Goal: Task Accomplishment & Management: Manage account settings

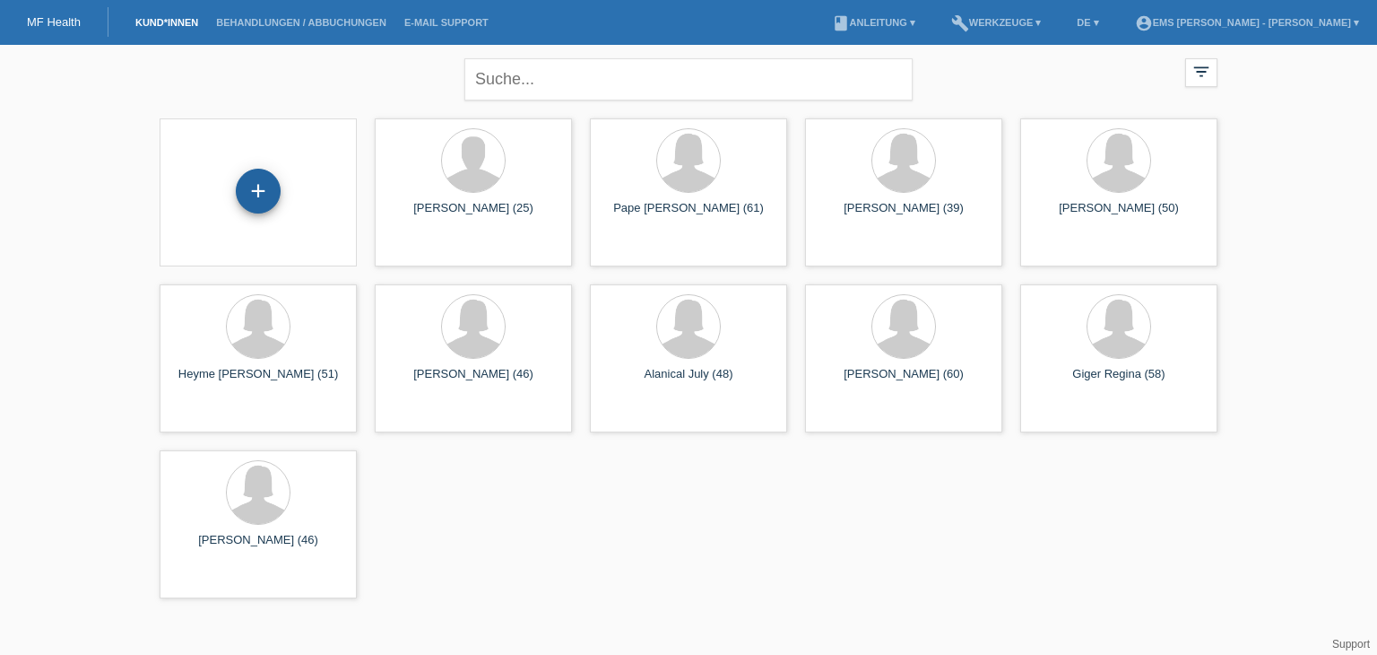
click at [260, 192] on div "+" at bounding box center [258, 191] width 45 height 45
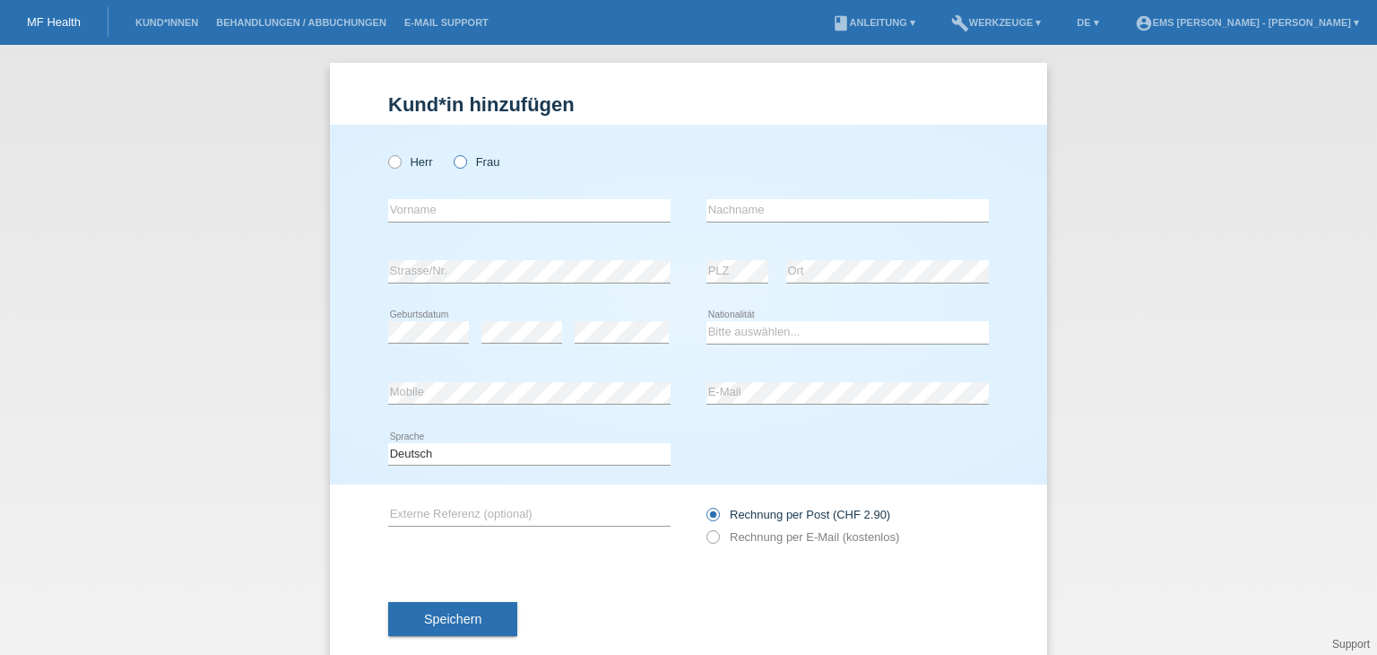
click at [451, 152] on icon at bounding box center [451, 152] width 0 height 0
click at [457, 162] on input "Frau" at bounding box center [460, 161] width 12 height 12
radio input "true"
click at [398, 211] on input "text" at bounding box center [529, 210] width 282 height 22
type input "[PERSON_NAME]"
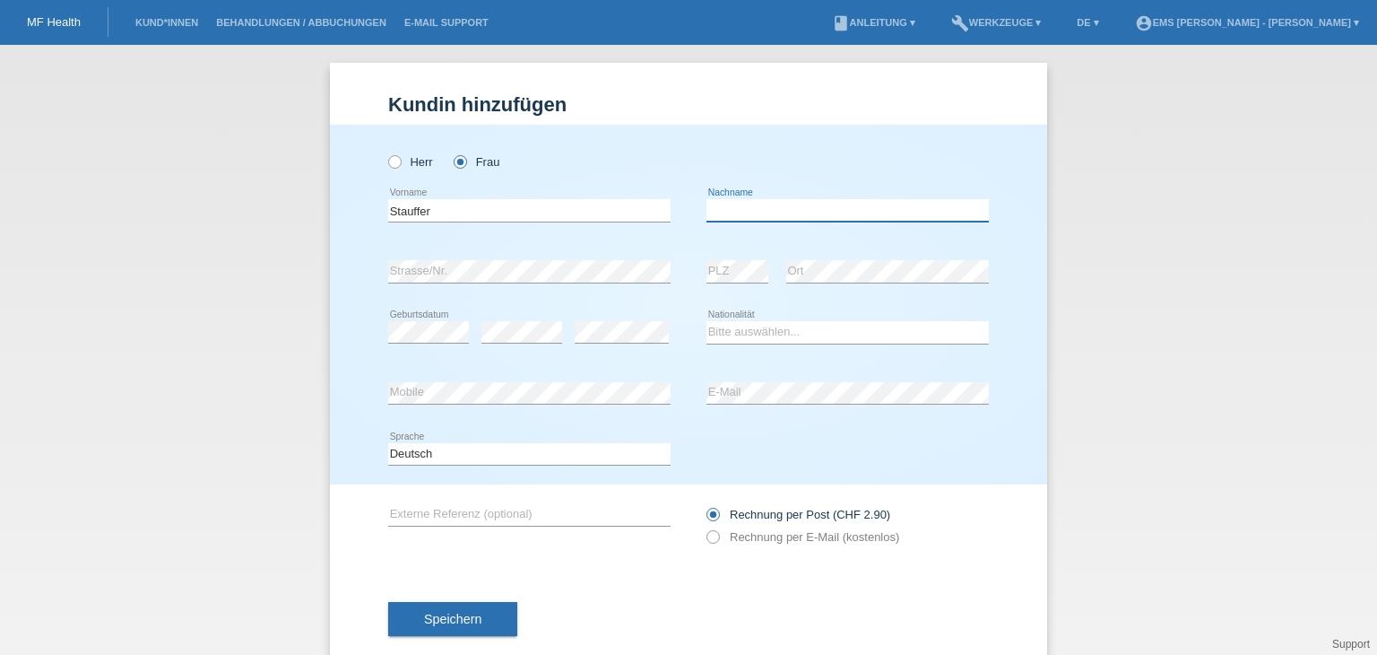
click at [717, 207] on input "text" at bounding box center [848, 210] width 282 height 22
type input "Natascha"
click at [728, 327] on select "Bitte auswählen... Schweiz Deutschland Liechtenstein Österreich ------------ Af…" at bounding box center [848, 332] width 282 height 22
click at [723, 331] on select "Bitte auswählen... Schweiz Deutschland Liechtenstein Österreich ------------ Af…" at bounding box center [848, 332] width 282 height 22
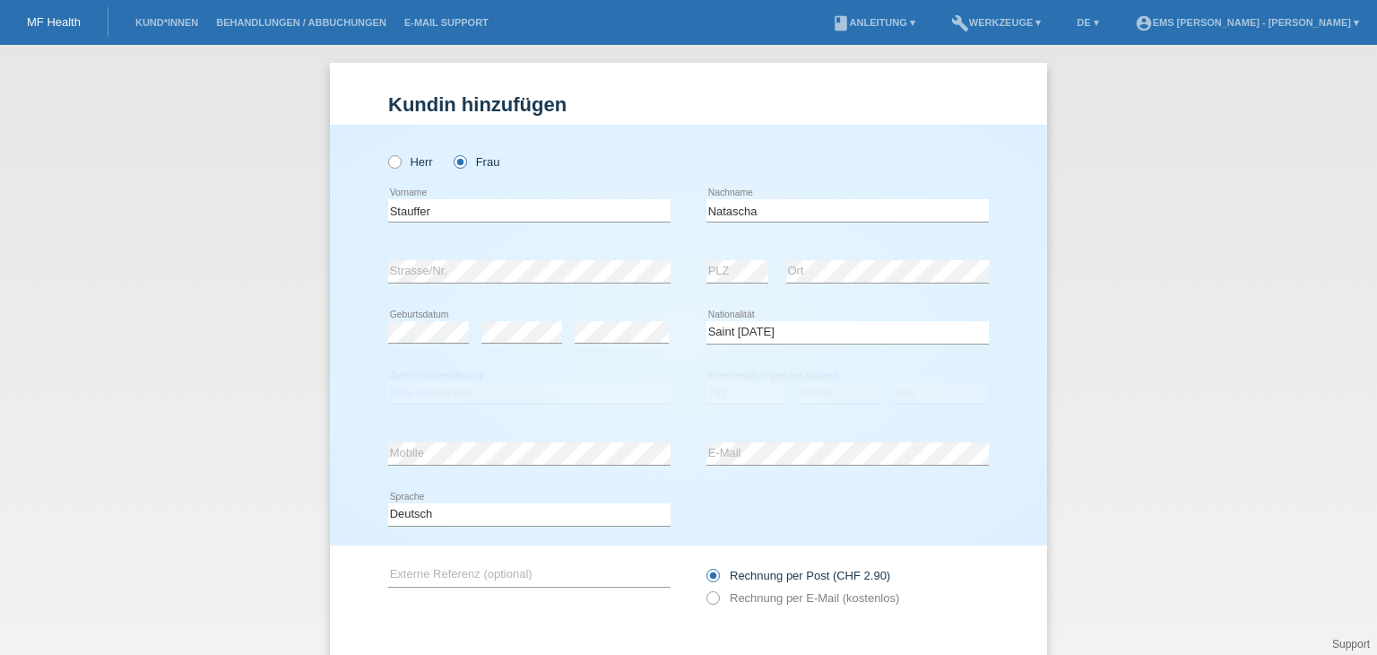
click at [983, 322] on div "Herr Frau Stauffer error Vorname" at bounding box center [688, 335] width 717 height 421
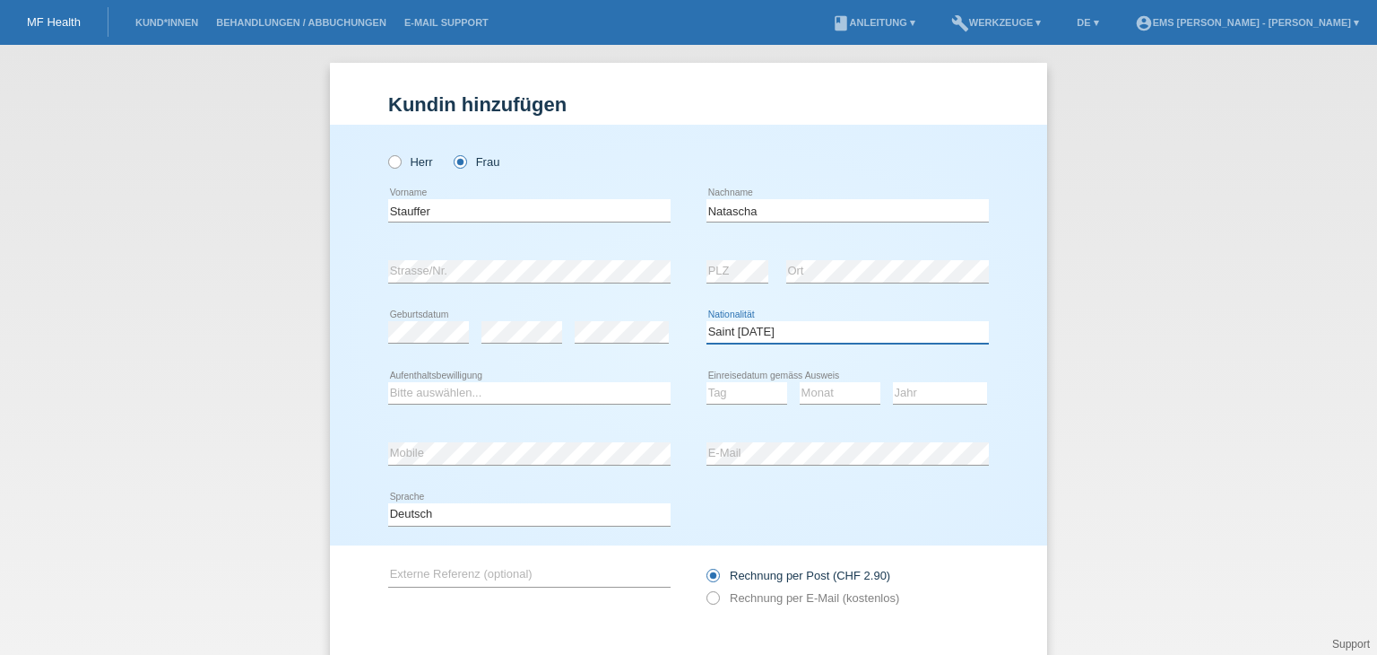
click at [766, 336] on select "Bitte auswählen... Schweiz Deutschland Liechtenstein Österreich ------------ Af…" at bounding box center [848, 332] width 282 height 22
select select "CH"
click at [707, 321] on select "Bitte auswählen... Schweiz Deutschland Liechtenstein Österreich ------------ Af…" at bounding box center [848, 332] width 282 height 22
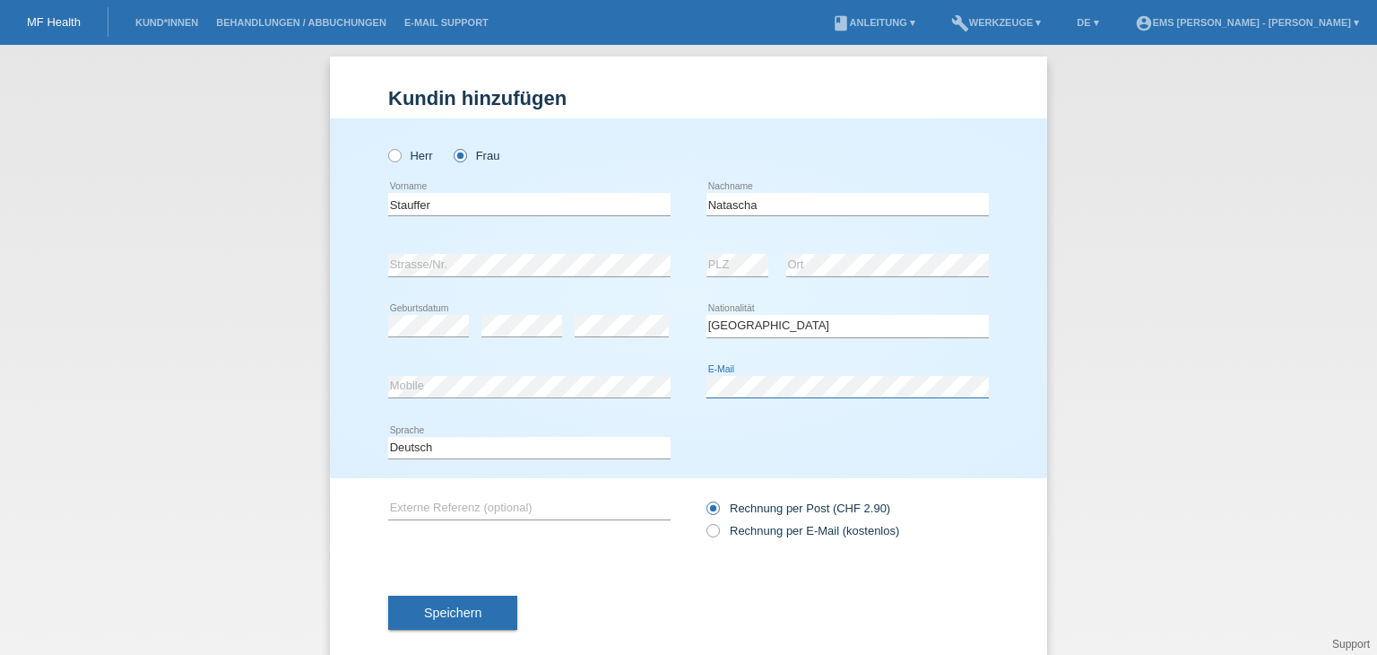
scroll to position [34, 0]
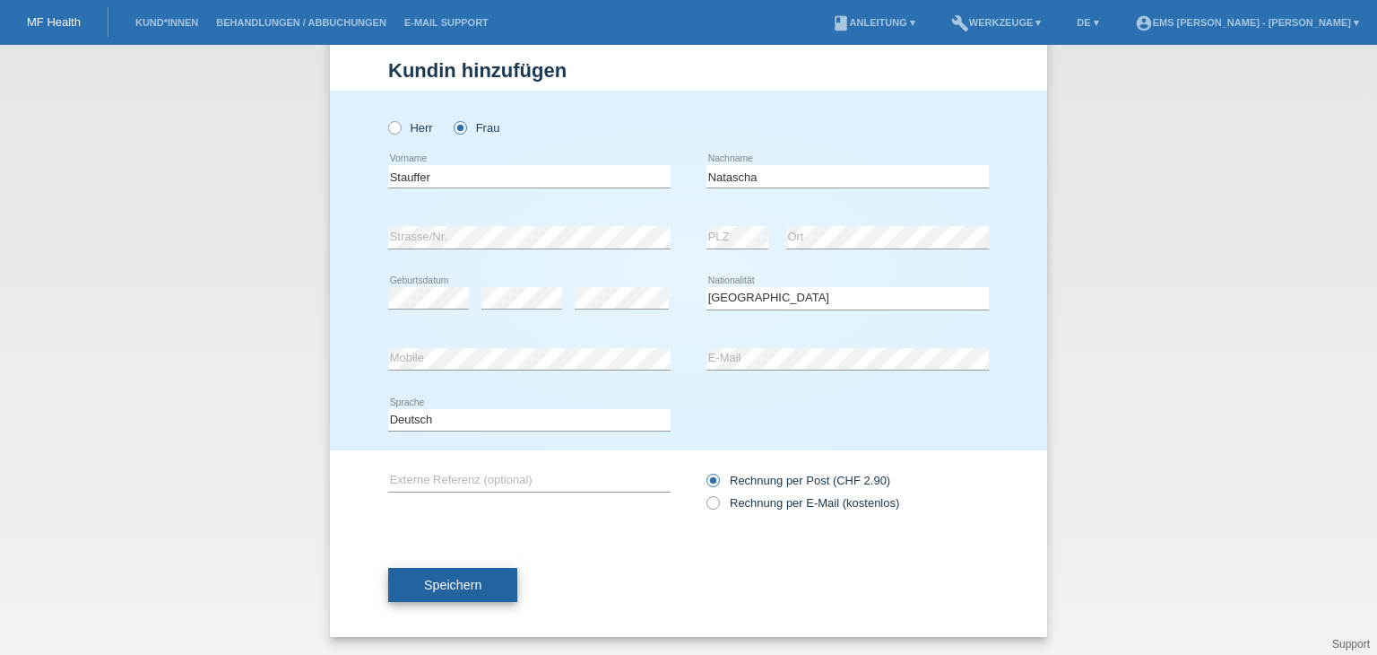
click at [446, 587] on span "Speichern" at bounding box center [452, 585] width 57 height 14
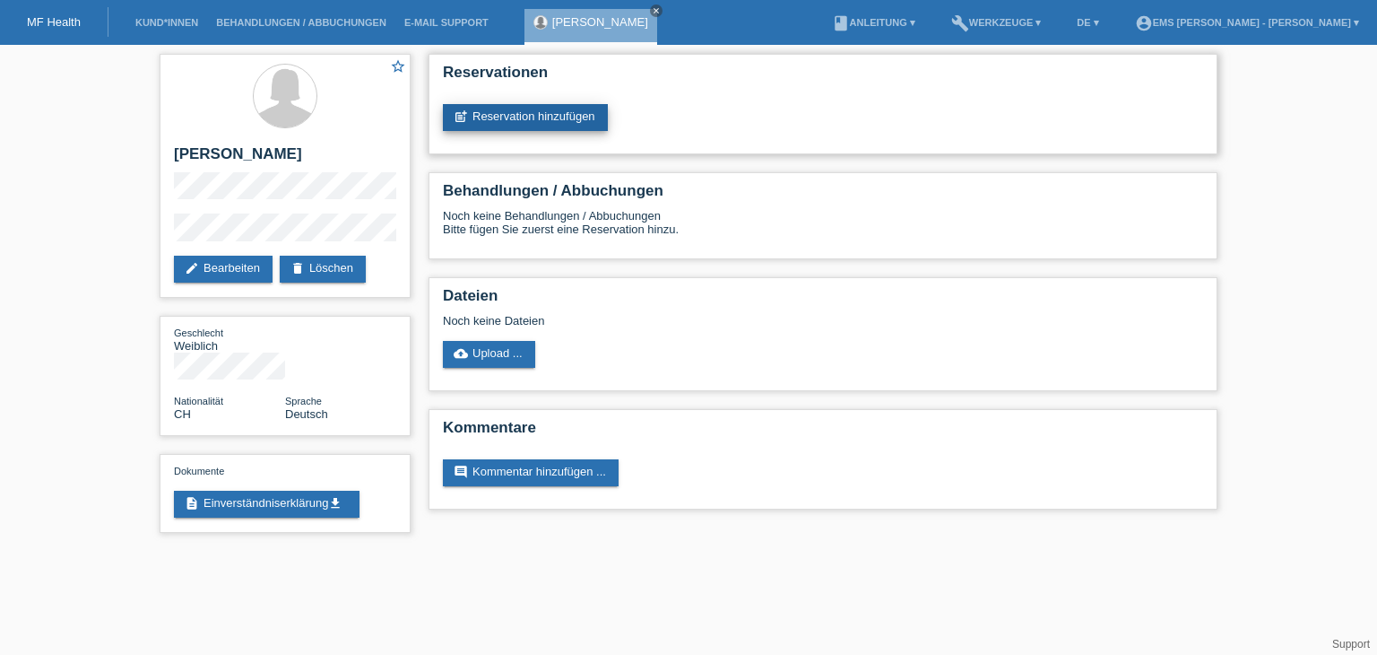
click at [541, 110] on link "post_add Reservation hinzufügen" at bounding box center [525, 117] width 165 height 27
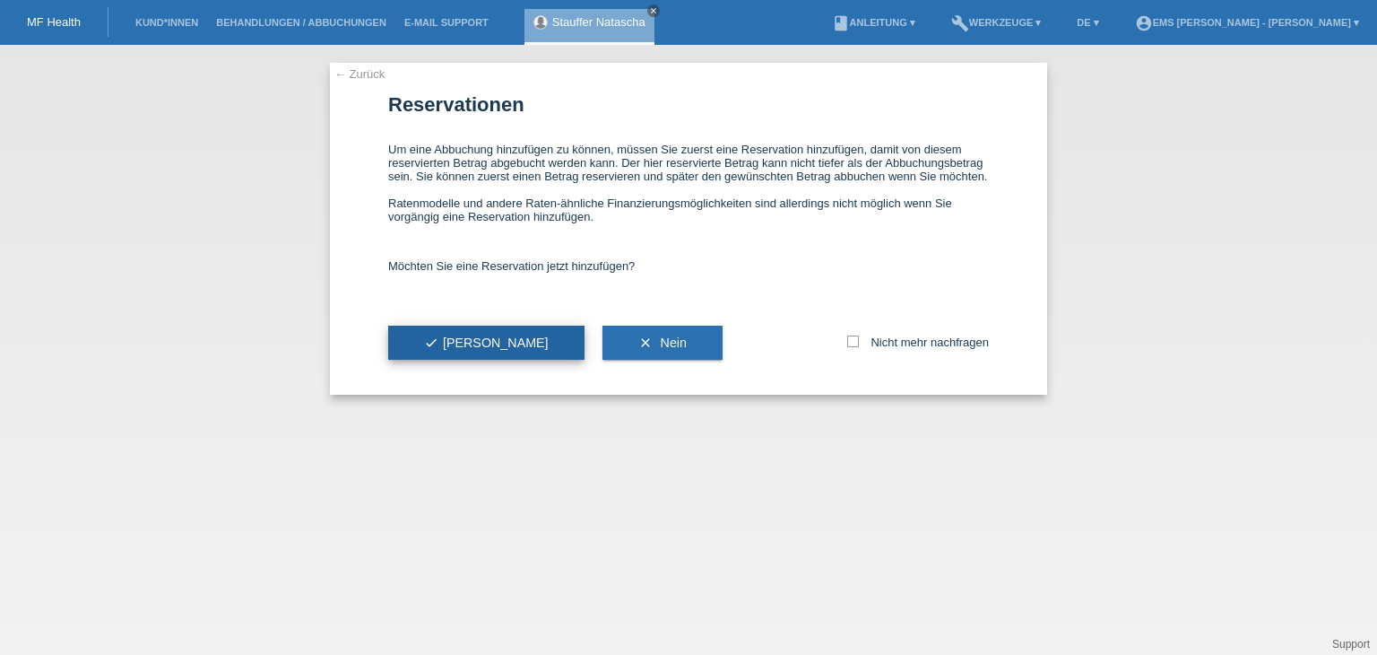
click at [460, 348] on button "check Ja" at bounding box center [486, 343] width 196 height 34
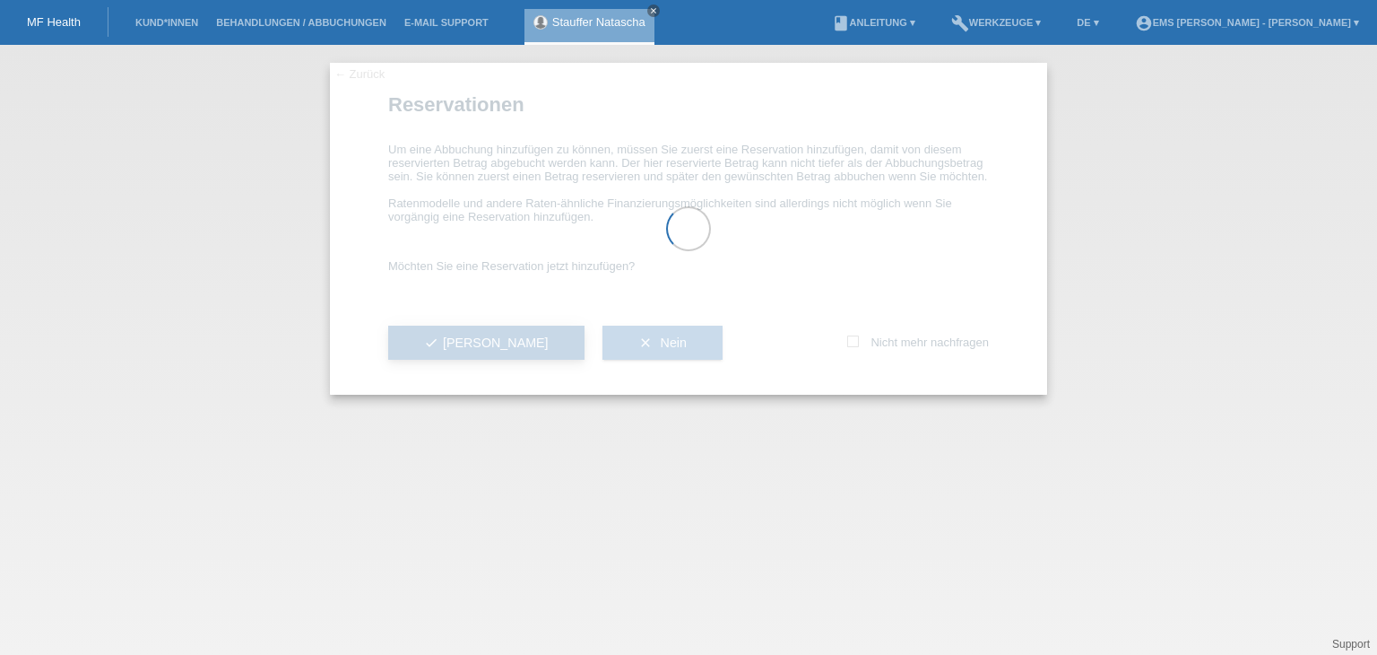
click at [460, 348] on div at bounding box center [688, 229] width 717 height 332
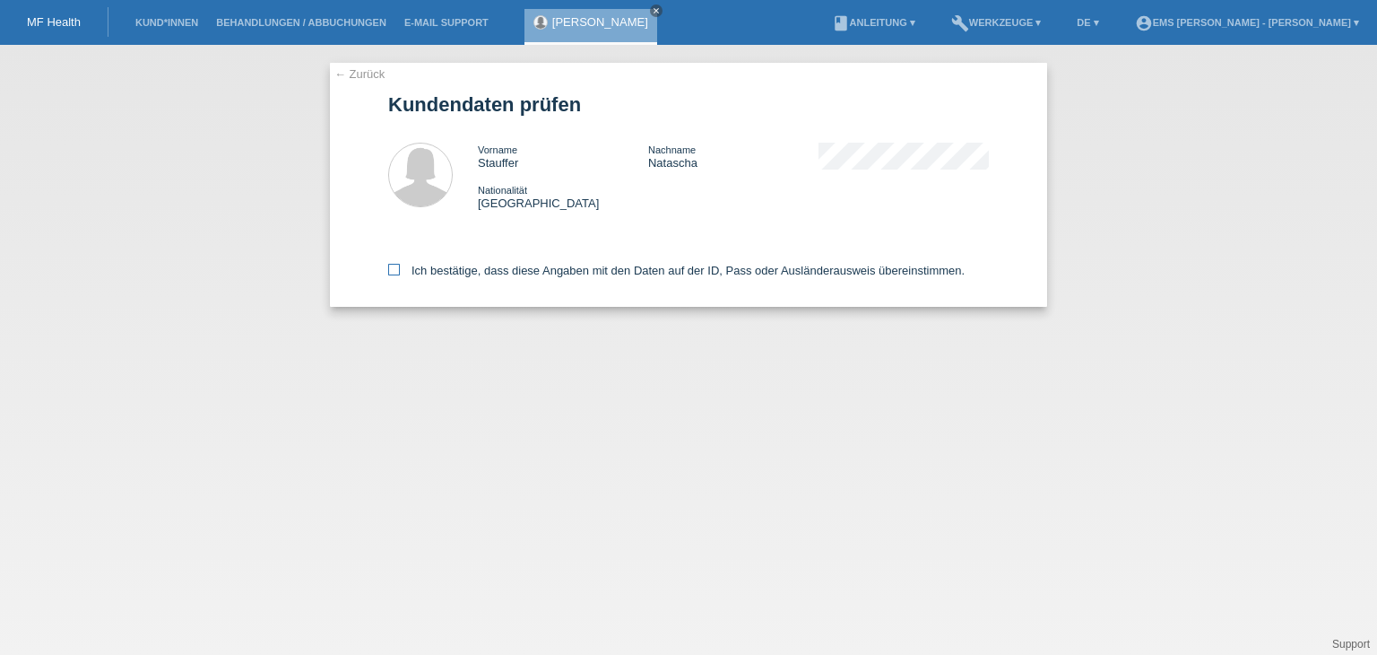
click at [396, 268] on icon at bounding box center [394, 270] width 12 height 12
click at [396, 268] on input "Ich bestätige, dass diese Angaben mit den Daten auf der ID, Pass oder Ausländer…" at bounding box center [394, 270] width 12 height 12
checkbox input "true"
click at [578, 363] on div "← Zurück Kundendaten prüfen Vorname Stauffer Nachname Natascha Nationalität Sch…" at bounding box center [688, 350] width 1377 height 610
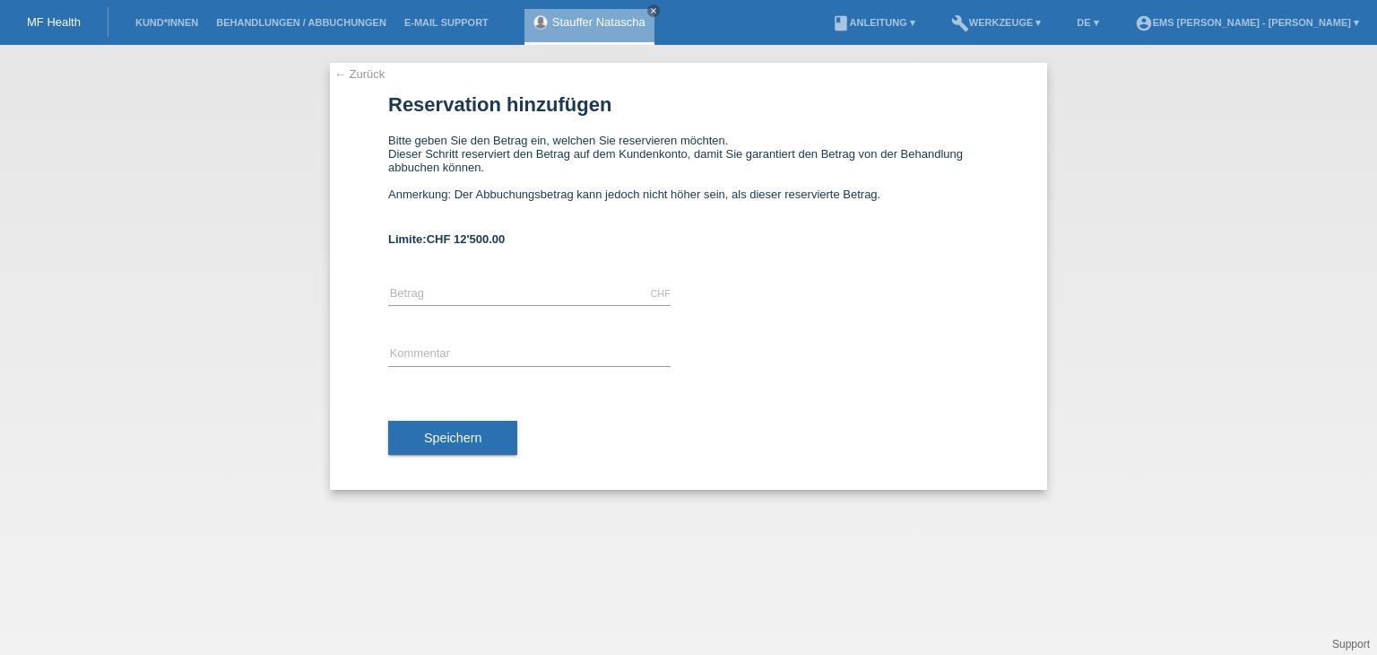
click at [369, 75] on link "← Zurück" at bounding box center [360, 73] width 50 height 13
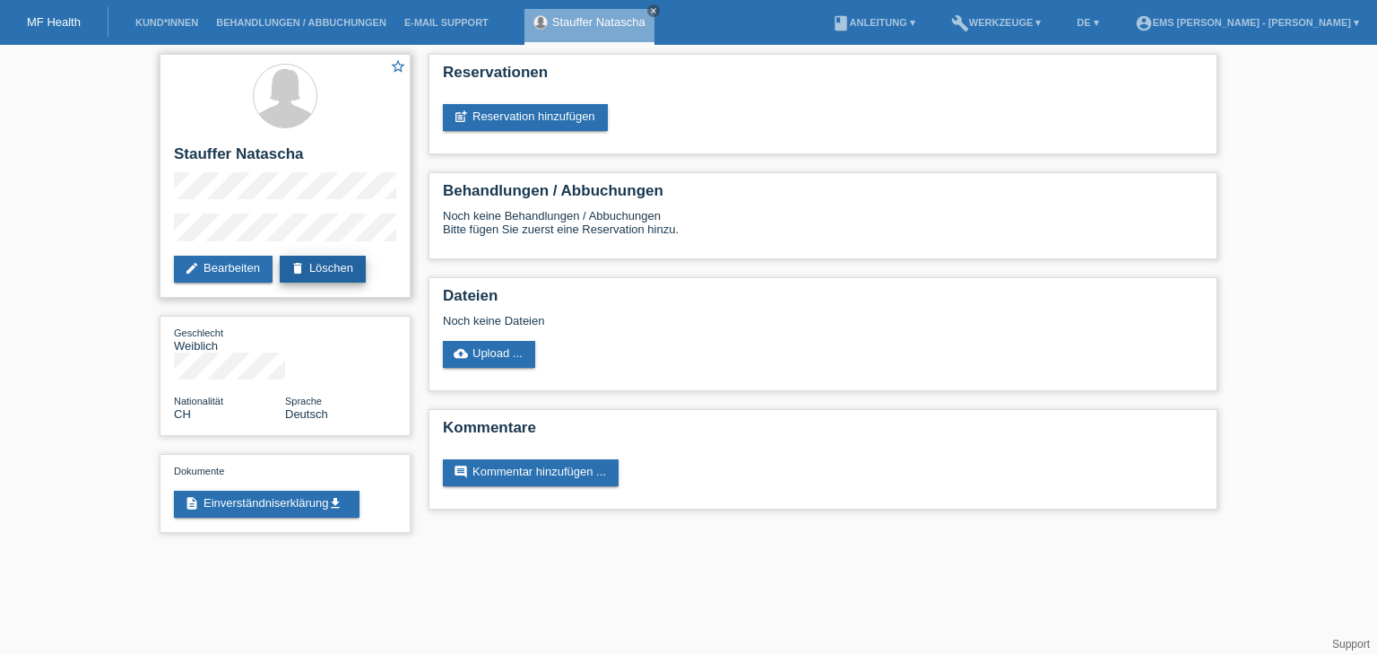
click at [334, 267] on link "delete Löschen" at bounding box center [323, 269] width 86 height 27
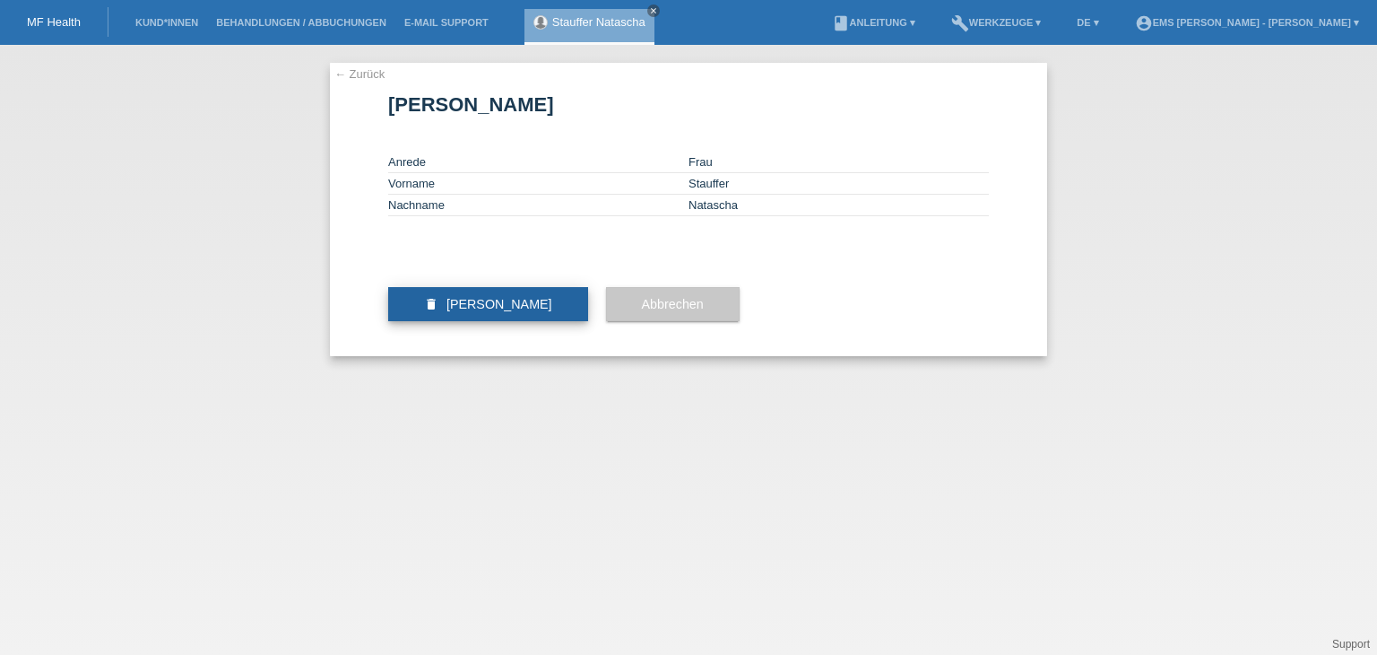
click at [508, 311] on span "[PERSON_NAME]" at bounding box center [500, 304] width 106 height 14
